Goal: Task Accomplishment & Management: Complete application form

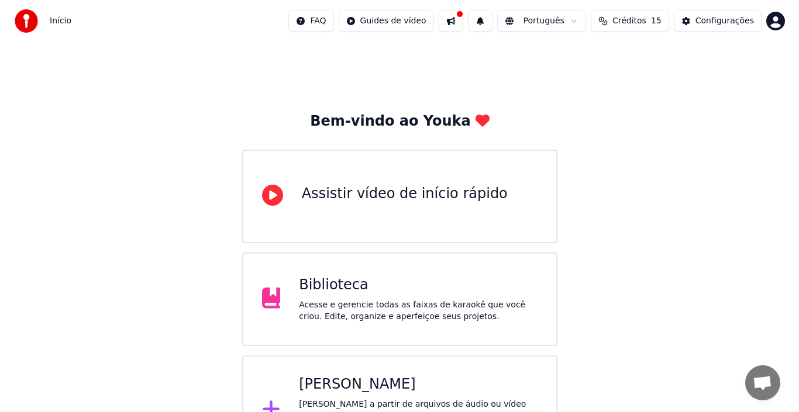
scroll to position [42, 0]
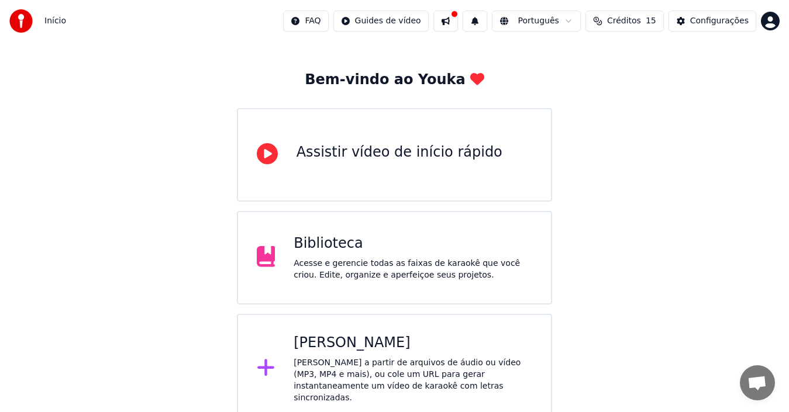
click at [261, 359] on icon at bounding box center [266, 367] width 19 height 21
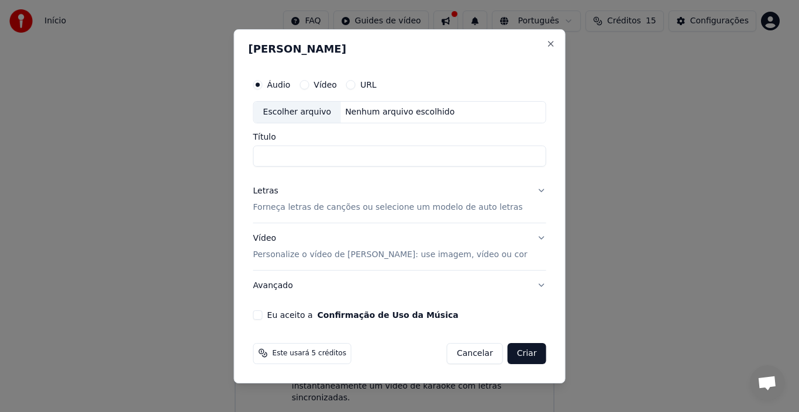
click at [316, 113] on div "Escolher arquivo" at bounding box center [297, 112] width 87 height 21
type input "**********"
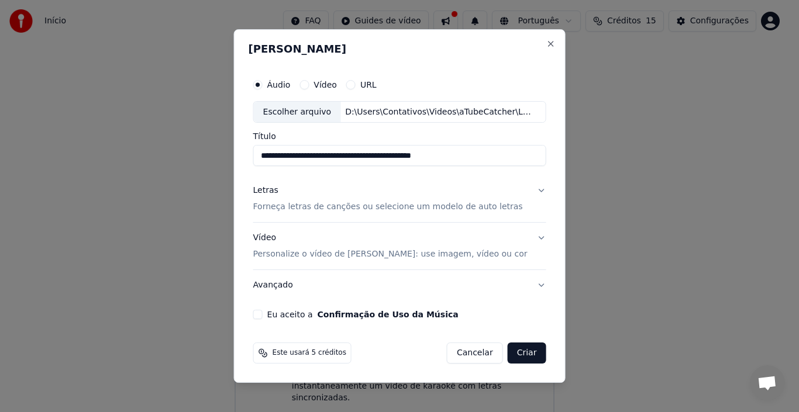
click at [538, 192] on button "Letras Forneça letras de canções ou selecione um modelo de auto letras" at bounding box center [399, 199] width 293 height 47
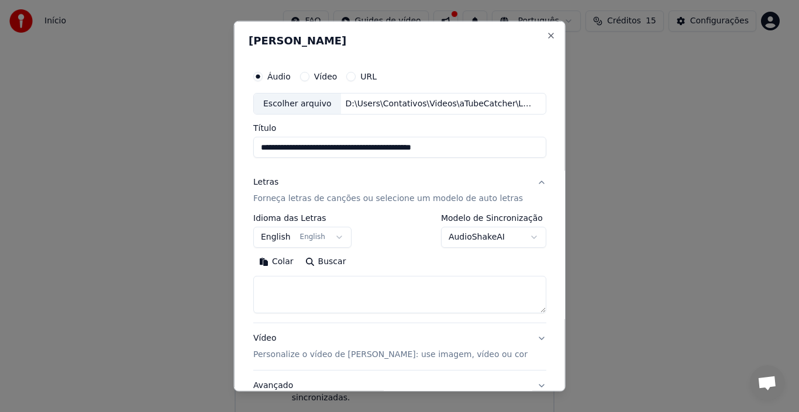
click at [326, 264] on button "Buscar" at bounding box center [325, 262] width 53 height 19
type textarea "**********"
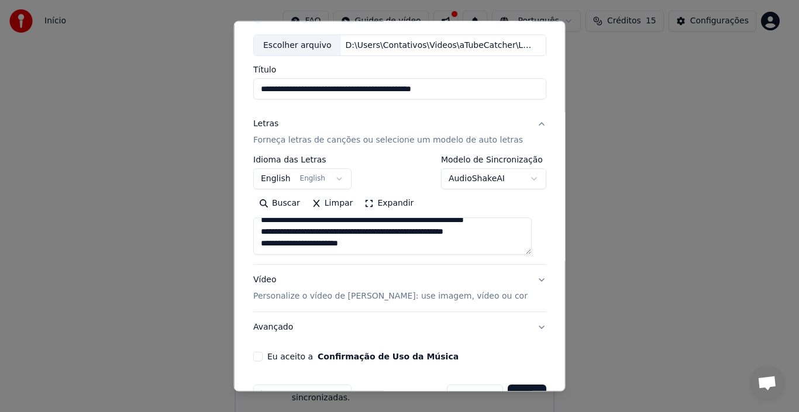
scroll to position [92, 0]
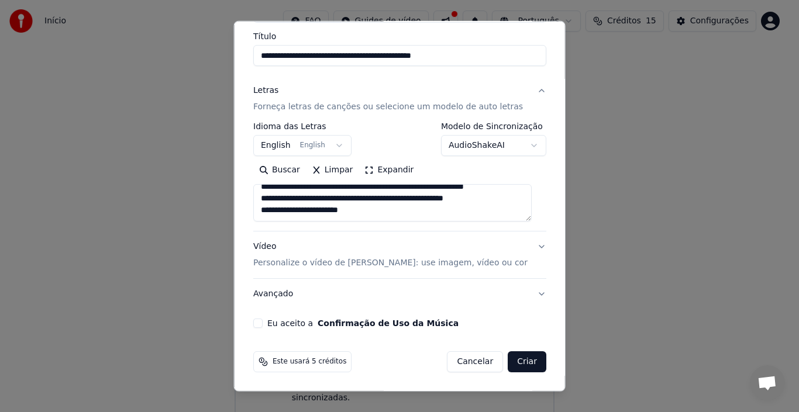
click at [530, 248] on button "Vídeo Personalize o vídeo de karaokê: use imagem, vídeo ou cor" at bounding box center [399, 255] width 293 height 47
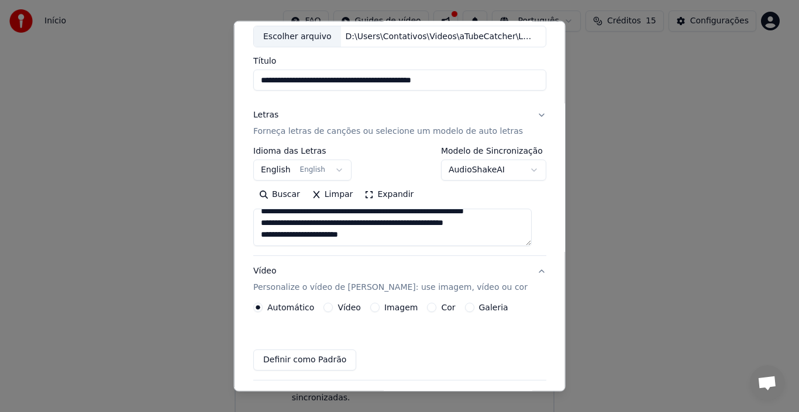
scroll to position [60, 0]
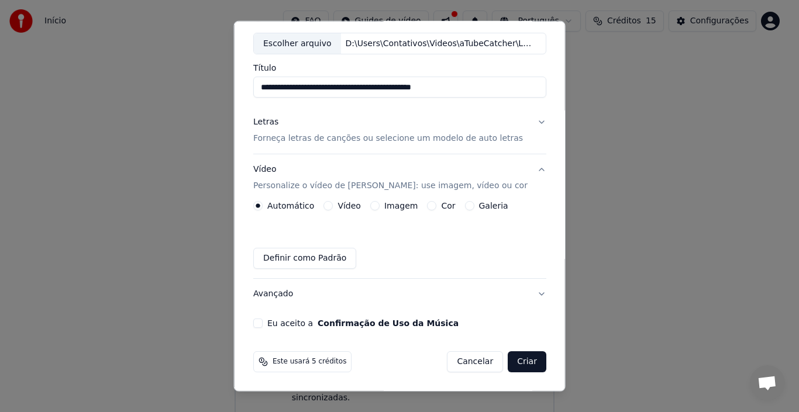
click at [371, 206] on button "Imagem" at bounding box center [374, 205] width 9 height 9
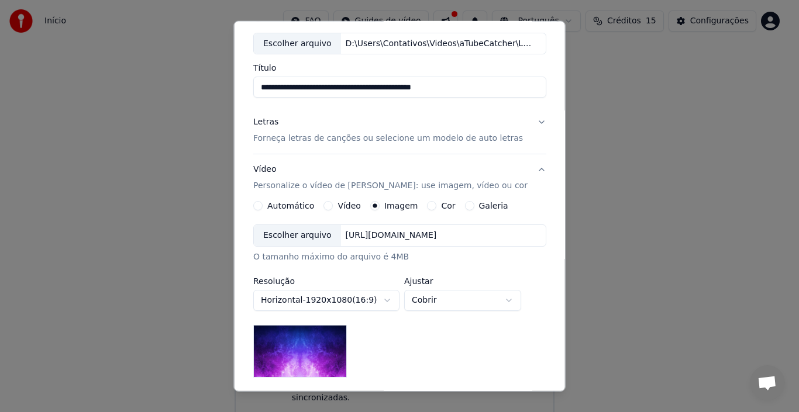
click at [298, 234] on div "Escolher arquivo" at bounding box center [297, 235] width 87 height 21
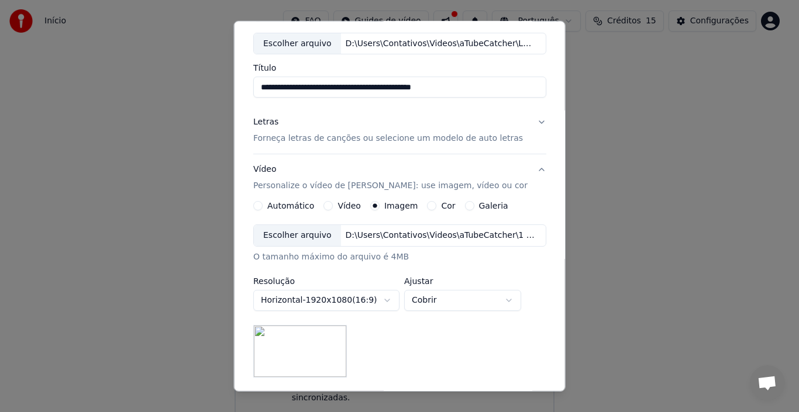
scroll to position [119, 0]
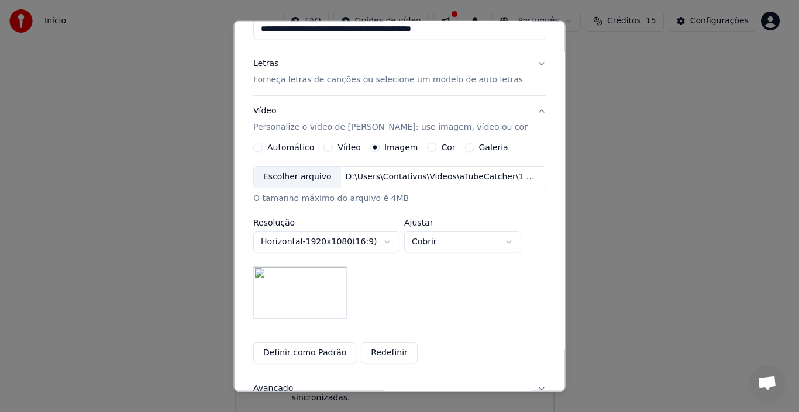
click at [331, 354] on button "Definir como Padrão" at bounding box center [304, 353] width 103 height 21
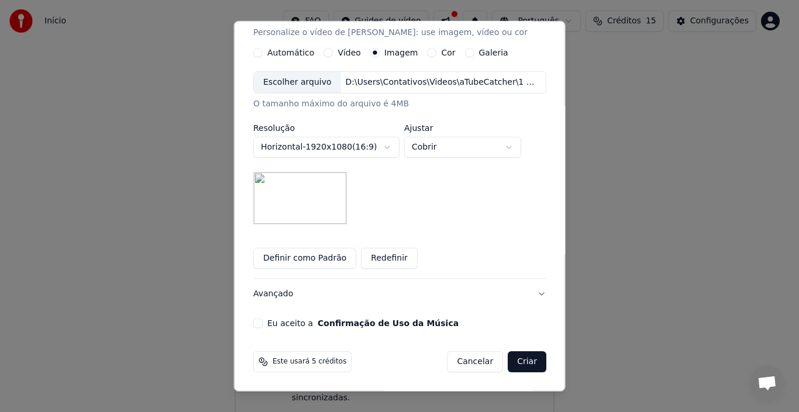
click at [263, 322] on button "Eu aceito a Confirmação de Uso da Música" at bounding box center [257, 323] width 9 height 9
click at [508, 358] on button "Criar" at bounding box center [527, 362] width 39 height 21
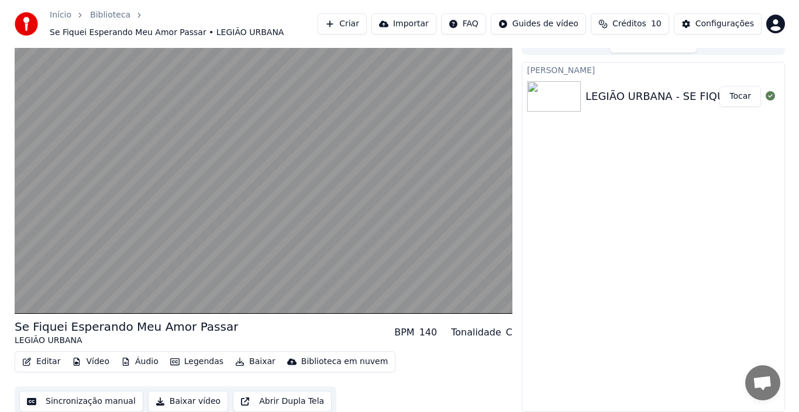
scroll to position [19, 0]
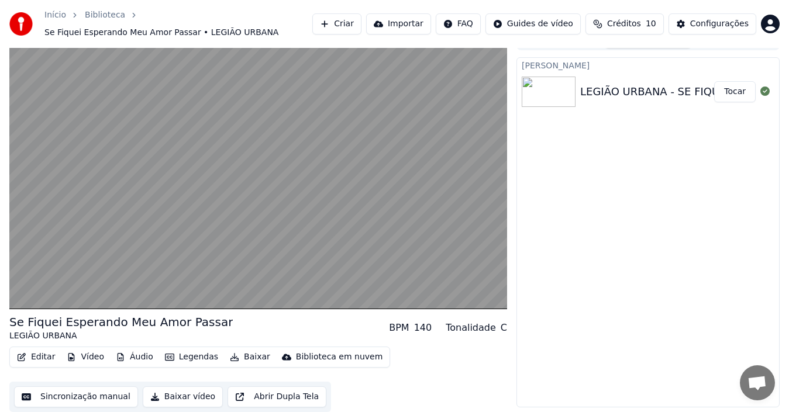
click at [185, 397] on button "Baixar vídeo" at bounding box center [183, 397] width 80 height 21
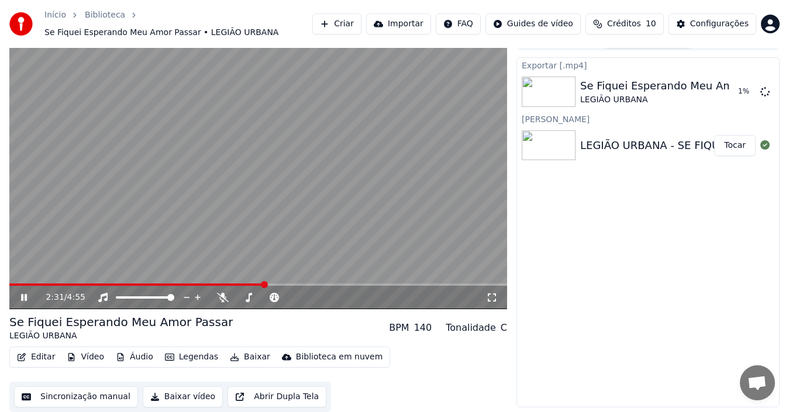
click at [361, 25] on button "Criar" at bounding box center [336, 23] width 49 height 21
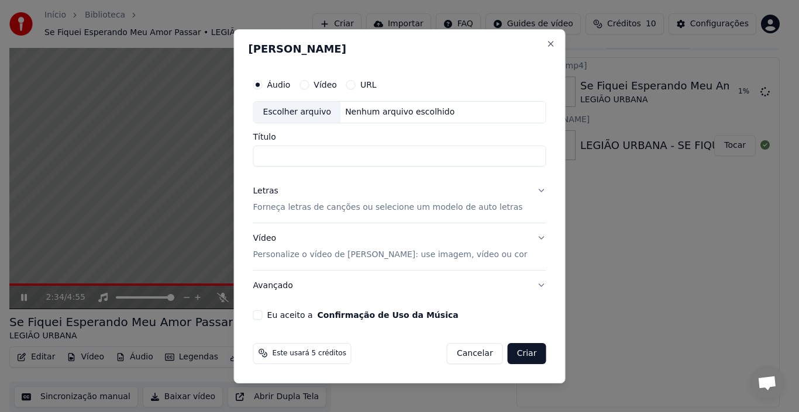
click at [323, 112] on div "Escolher arquivo" at bounding box center [297, 112] width 87 height 21
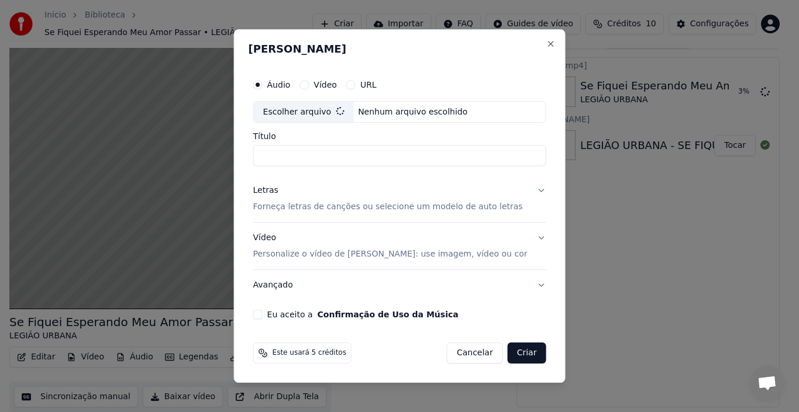
type input "**********"
click at [532, 190] on button "Letras Forneça letras de canções ou selecione um modelo de auto letras" at bounding box center [399, 199] width 293 height 47
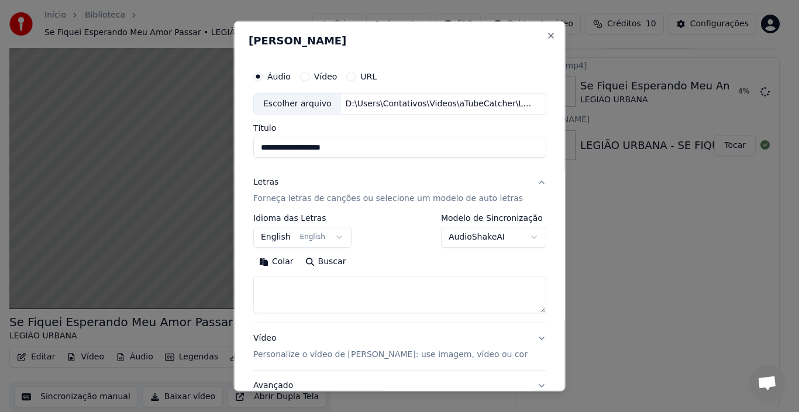
click at [336, 262] on button "Buscar" at bounding box center [325, 262] width 53 height 19
type textarea "**********"
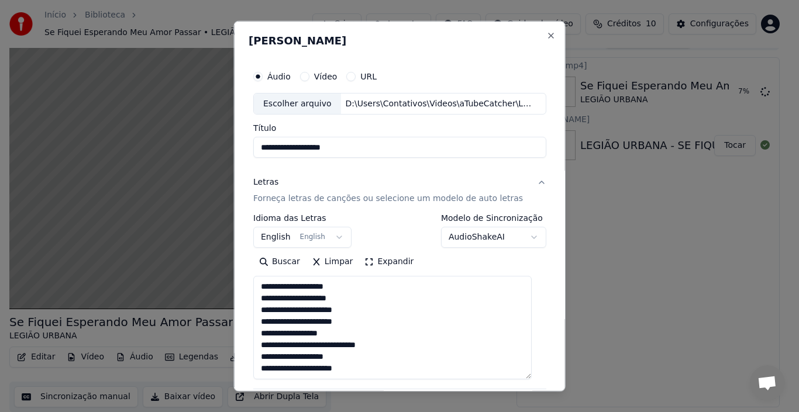
drag, startPoint x: 530, startPoint y: 325, endPoint x: 526, endPoint y: 379, distance: 54.0
click at [528, 378] on textarea "**********" at bounding box center [392, 328] width 278 height 104
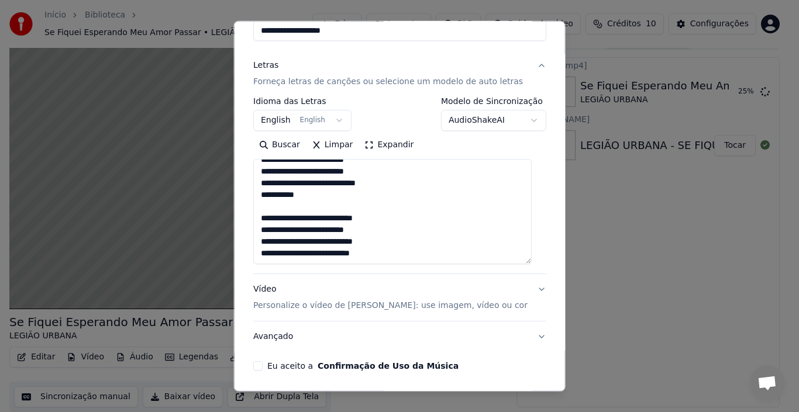
scroll to position [160, 0]
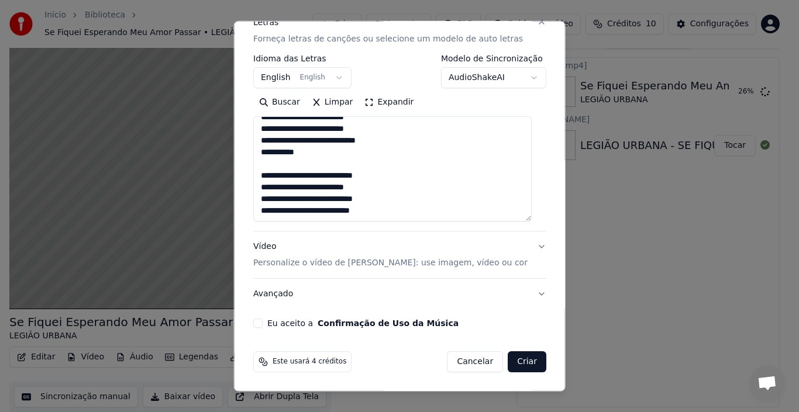
click at [529, 246] on button "Vídeo Personalize o vídeo de karaokê: use imagem, vídeo ou cor" at bounding box center [399, 255] width 293 height 47
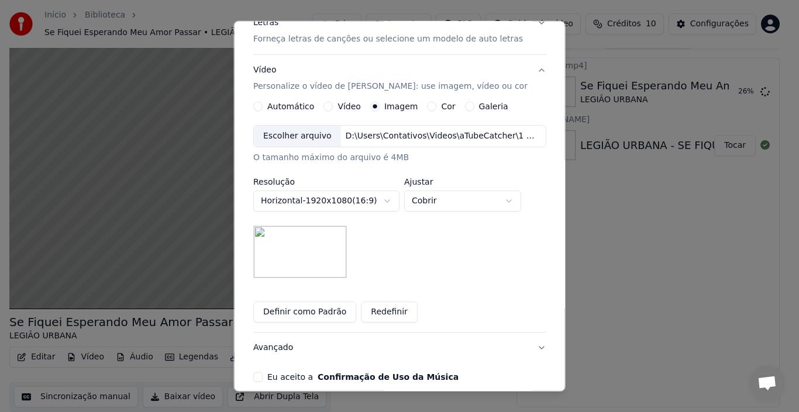
scroll to position [213, 0]
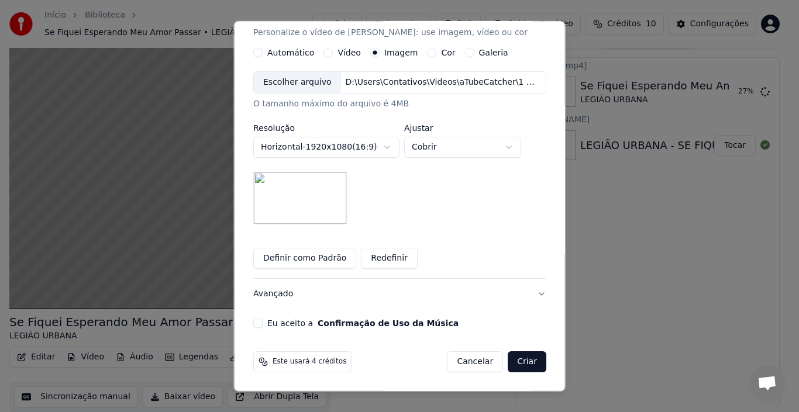
click at [263, 319] on button "Eu aceito a Confirmação de Uso da Música" at bounding box center [257, 323] width 9 height 9
click at [514, 361] on button "Criar" at bounding box center [527, 362] width 39 height 21
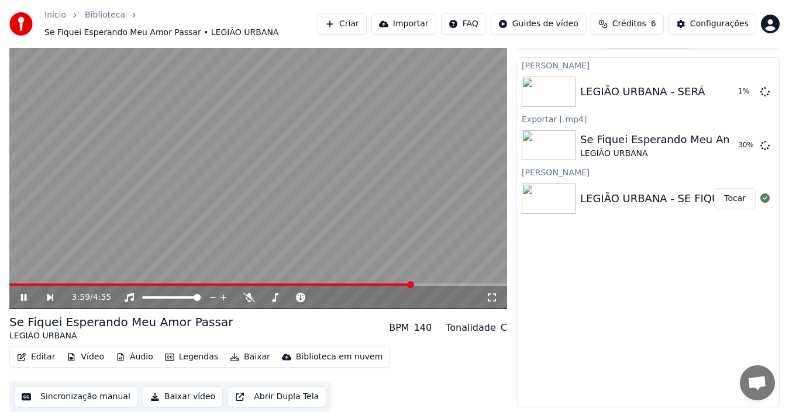
click at [366, 27] on button "Criar" at bounding box center [342, 23] width 49 height 21
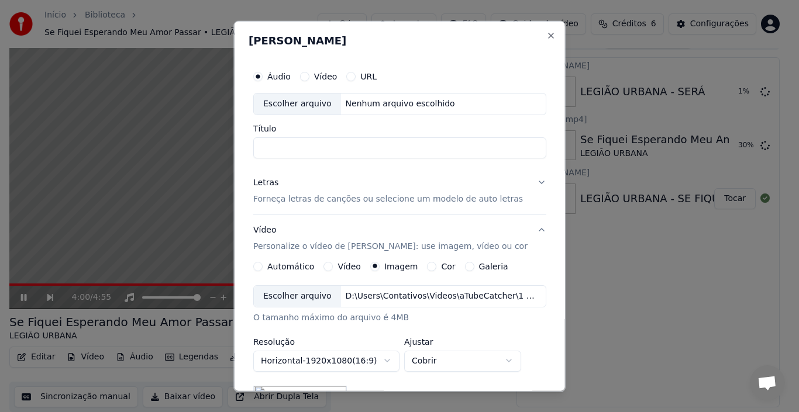
click at [293, 99] on div "Escolher arquivo" at bounding box center [297, 103] width 87 height 21
type input "**********"
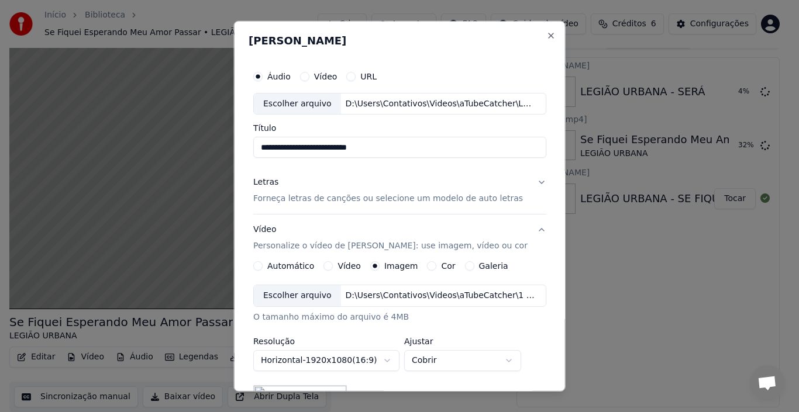
click at [530, 181] on button "Letras Forneça letras de canções ou selecione um modelo de auto letras" at bounding box center [399, 190] width 293 height 47
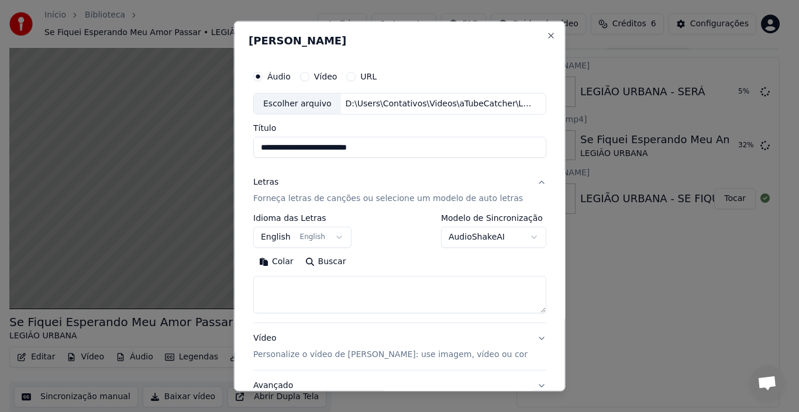
click at [326, 258] on button "Buscar" at bounding box center [325, 262] width 53 height 19
type textarea "**********"
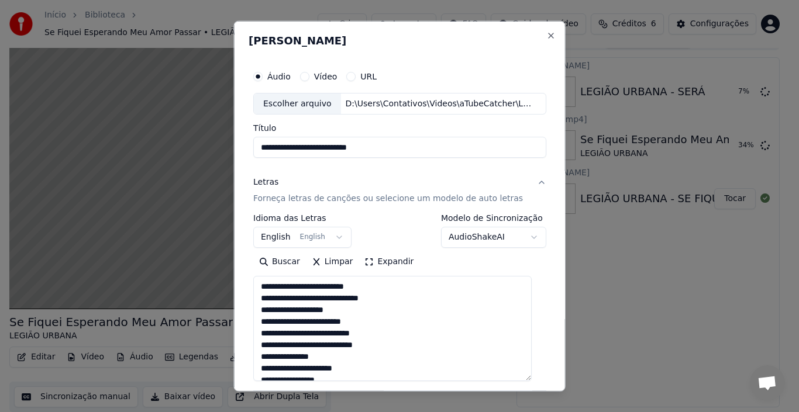
drag, startPoint x: 531, startPoint y: 312, endPoint x: 511, endPoint y: 382, distance: 72.5
click at [511, 381] on textarea "**********" at bounding box center [392, 328] width 278 height 105
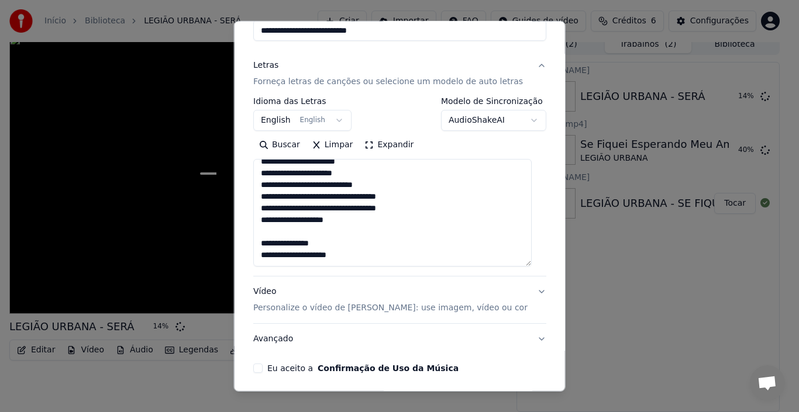
scroll to position [162, 0]
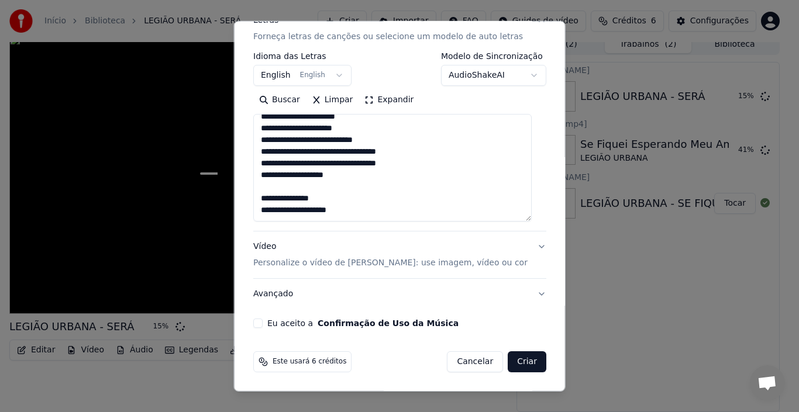
click at [529, 246] on button "Vídeo Personalize o vídeo de karaokê: use imagem, vídeo ou cor" at bounding box center [399, 255] width 293 height 47
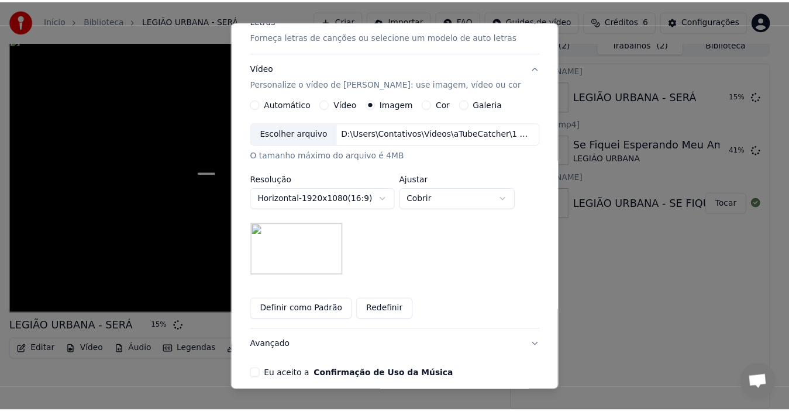
scroll to position [213, 0]
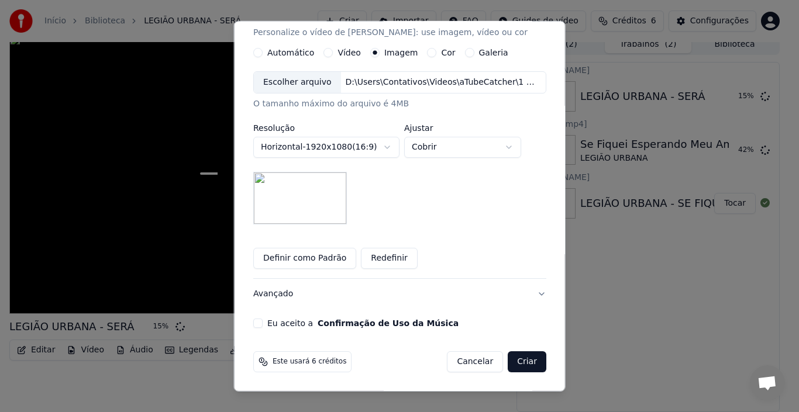
click at [263, 323] on button "Eu aceito a Confirmação de Uso da Música" at bounding box center [257, 323] width 9 height 9
click at [509, 359] on button "Criar" at bounding box center [527, 362] width 39 height 21
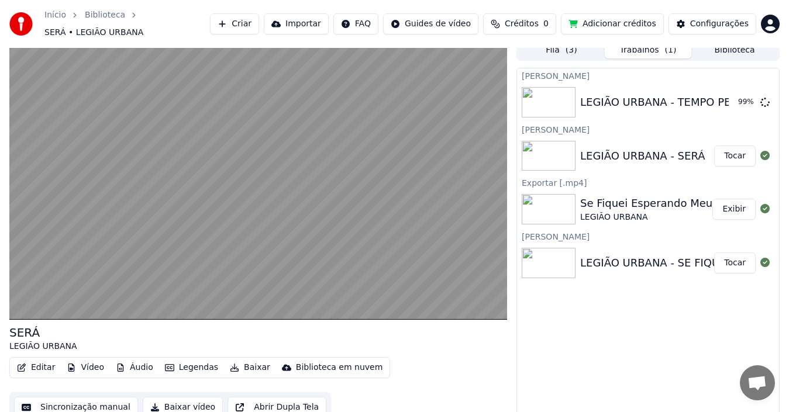
click at [639, 152] on div "LEGIÃO URBANA - SERÁ" at bounding box center [642, 156] width 125 height 16
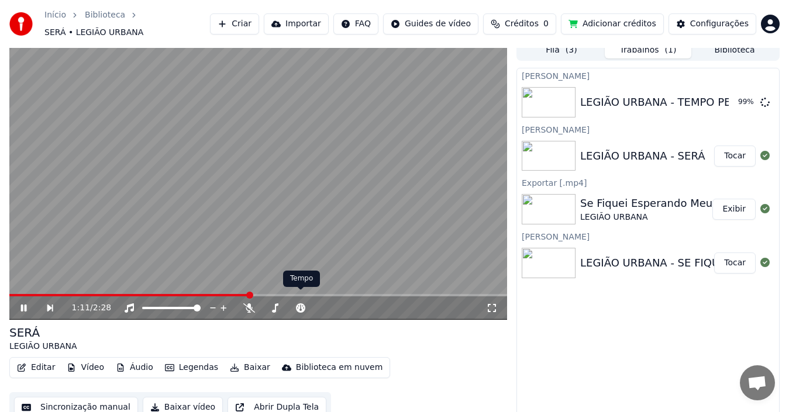
scroll to position [13, 0]
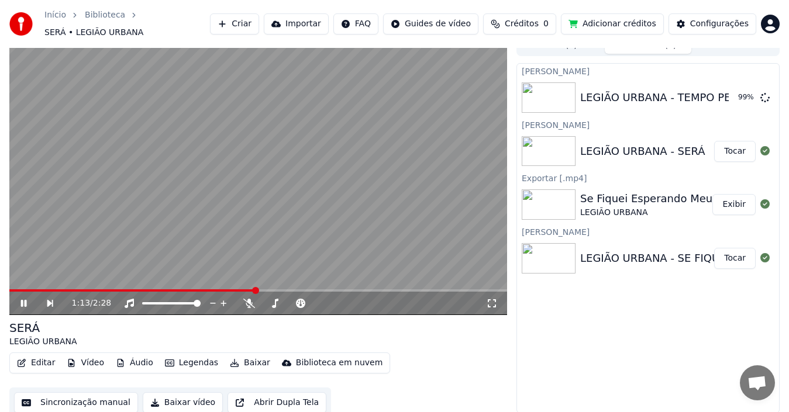
click at [146, 394] on button "Baixar vídeo" at bounding box center [183, 402] width 80 height 21
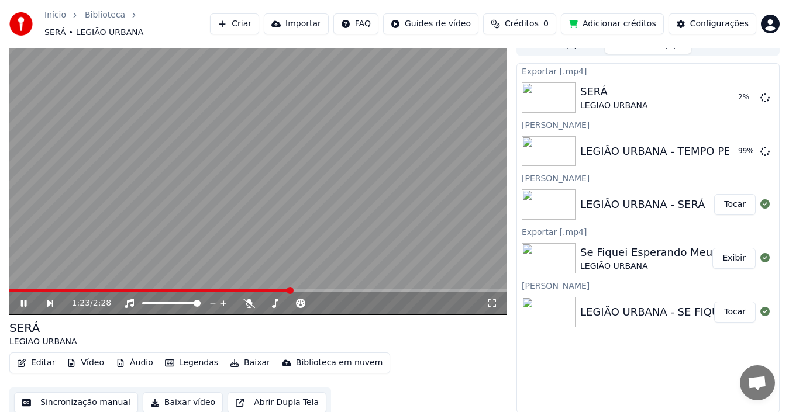
click at [27, 299] on icon at bounding box center [32, 303] width 26 height 9
click at [25, 299] on icon at bounding box center [32, 303] width 26 height 9
click at [736, 147] on button "Tocar" at bounding box center [735, 151] width 42 height 21
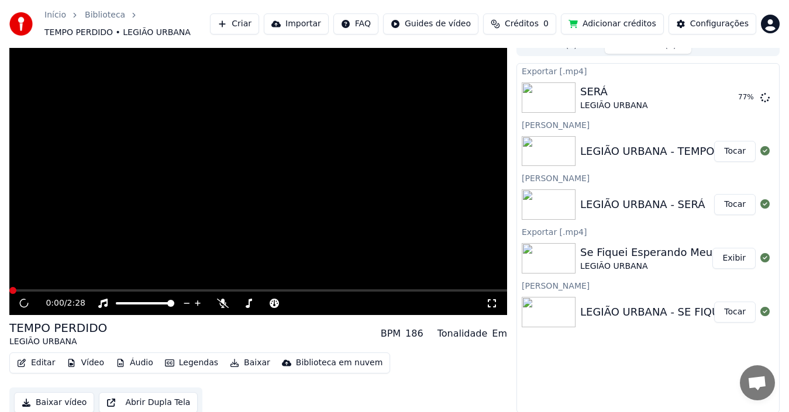
scroll to position [19, 0]
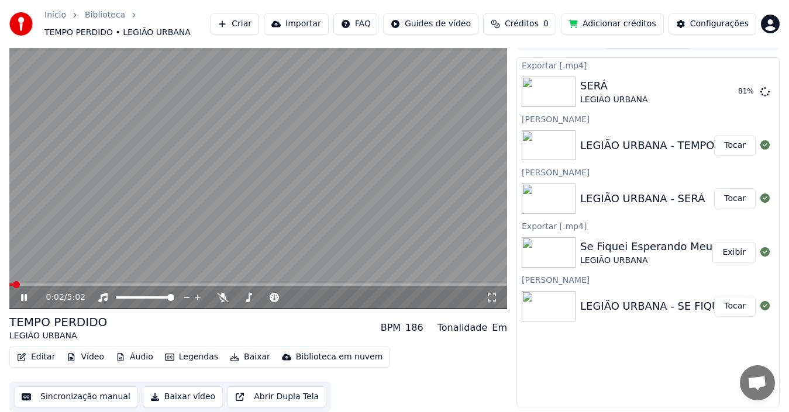
click at [168, 394] on button "Baixar vídeo" at bounding box center [183, 397] width 80 height 21
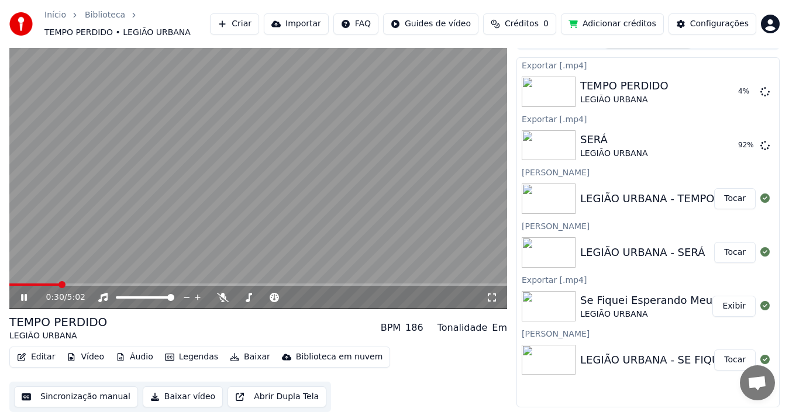
click at [24, 297] on icon at bounding box center [32, 297] width 27 height 9
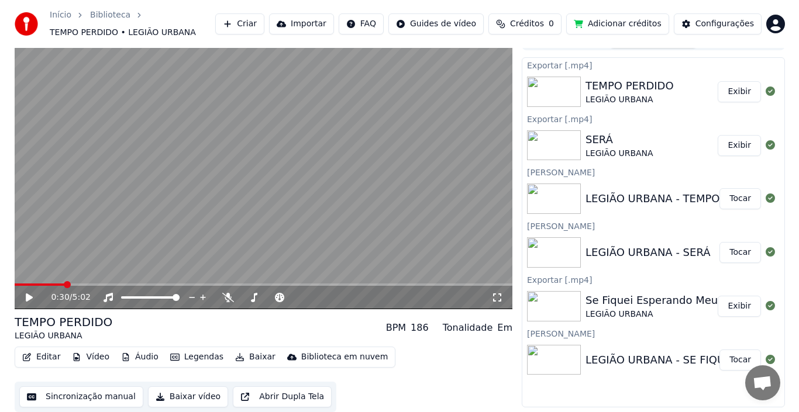
scroll to position [0, 0]
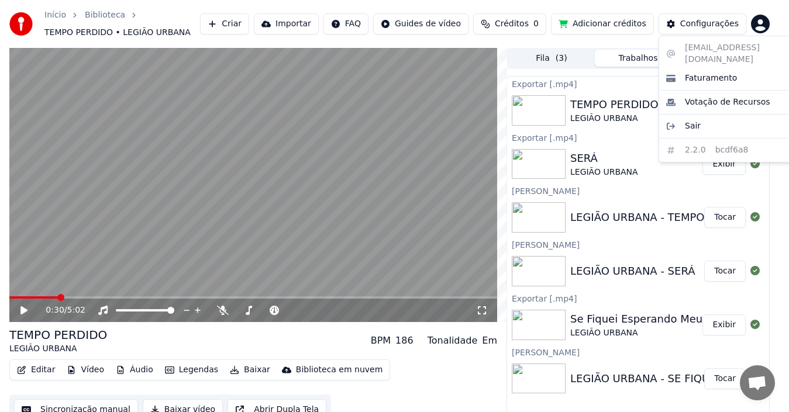
click at [767, 28] on html "Início Biblioteca TEMPO PERDIDO • LEGIÃO URBANA Criar Importar FAQ Guides de ví…" at bounding box center [394, 206] width 789 height 412
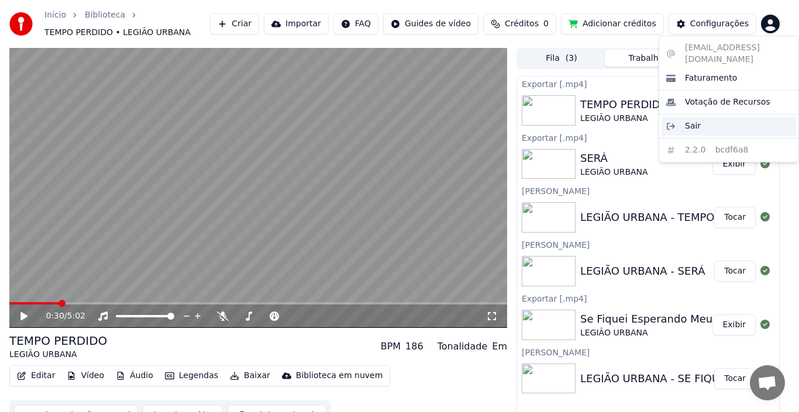
click at [689, 120] on span "Sair" at bounding box center [693, 126] width 16 height 12
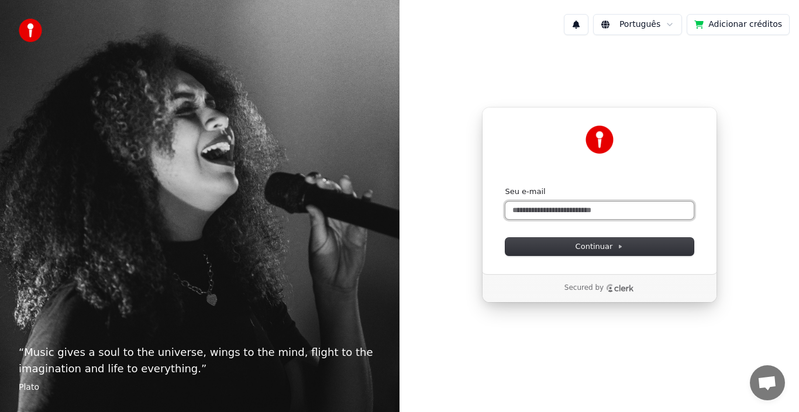
click at [574, 212] on input "Seu e-mail" at bounding box center [599, 211] width 188 height 18
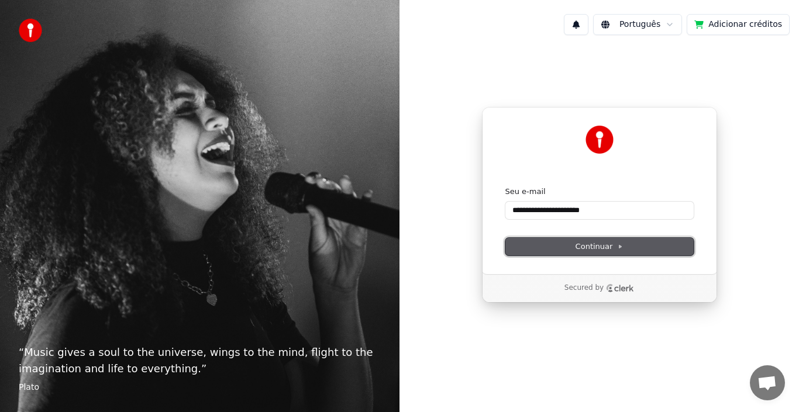
click at [588, 249] on span "Continuar" at bounding box center [600, 247] width 48 height 11
type input "**********"
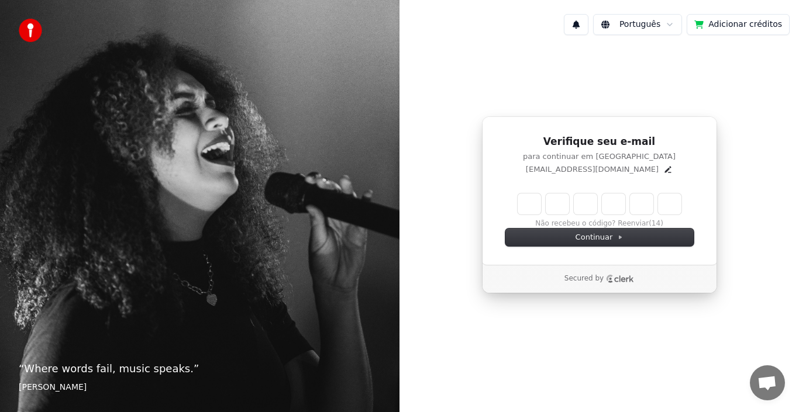
click at [531, 205] on input "Enter verification code" at bounding box center [600, 204] width 164 height 21
type input "******"
